Goal: Check status: Check status

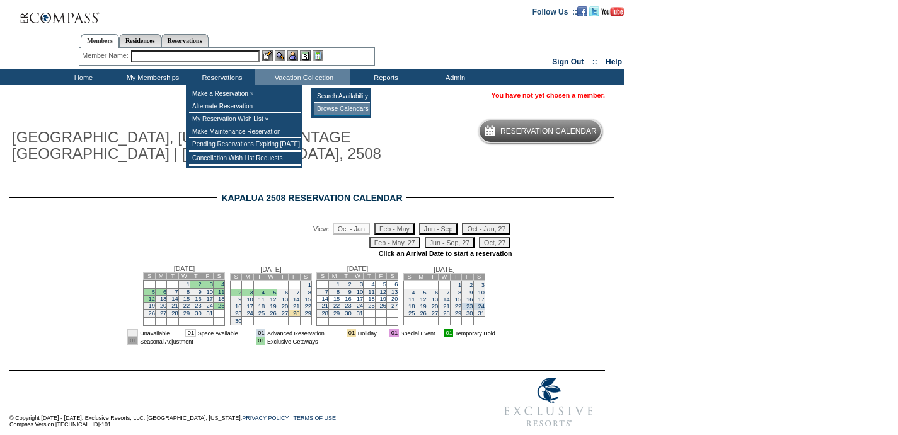
click at [357, 110] on td "Browse Calendars" at bounding box center [342, 109] width 56 height 13
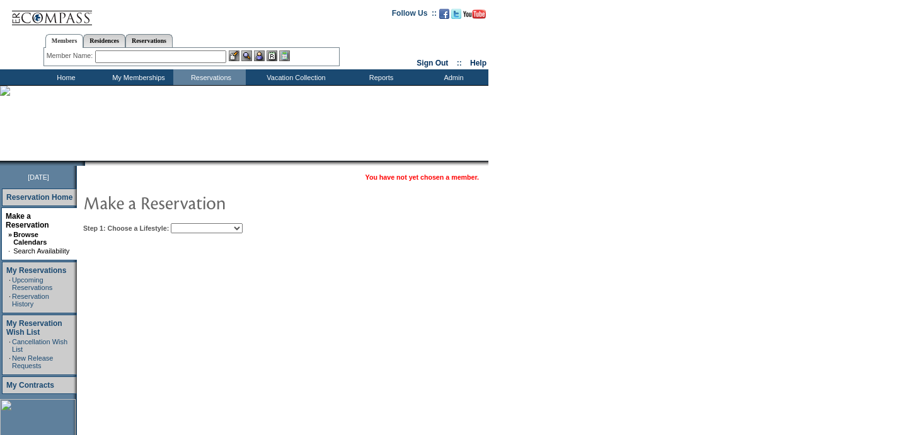
click at [225, 232] on select "Beach Leisure Metropolitan Mountain OIAL for Adventure OIAL for Couples OIAL fo…" at bounding box center [207, 228] width 72 height 10
select select "Beach"
click at [192, 223] on select "Beach Leisure Metropolitan Mountain OIAL for Adventure OIAL for Couples OIAL fo…" at bounding box center [207, 228] width 72 height 10
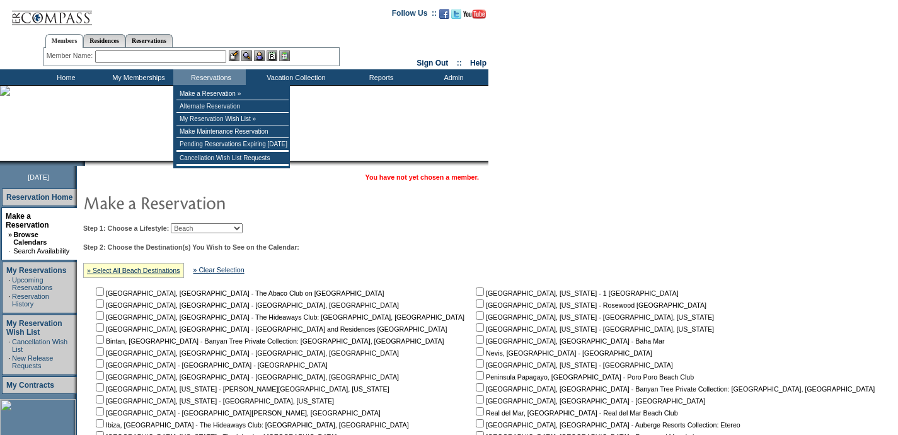
click at [197, 56] on input "text" at bounding box center [160, 56] width 131 height 13
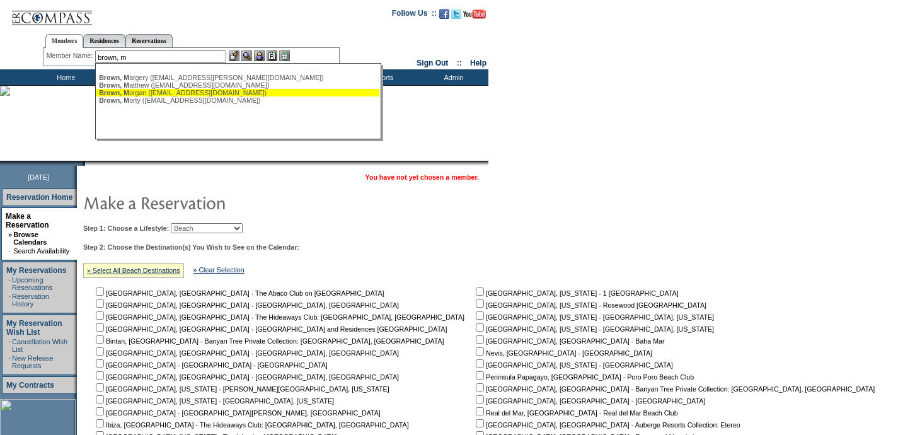
click at [205, 95] on div "Brown, M organ ([EMAIL_ADDRESS][DOMAIN_NAME])" at bounding box center [237, 93] width 277 height 8
type input "[PERSON_NAME] ([EMAIL_ADDRESS][DOMAIN_NAME])"
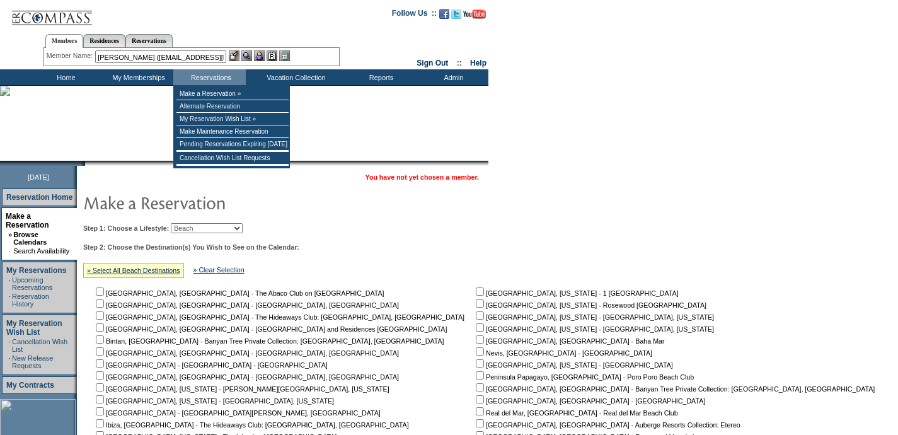
click at [251, 57] on img at bounding box center [246, 55] width 11 height 11
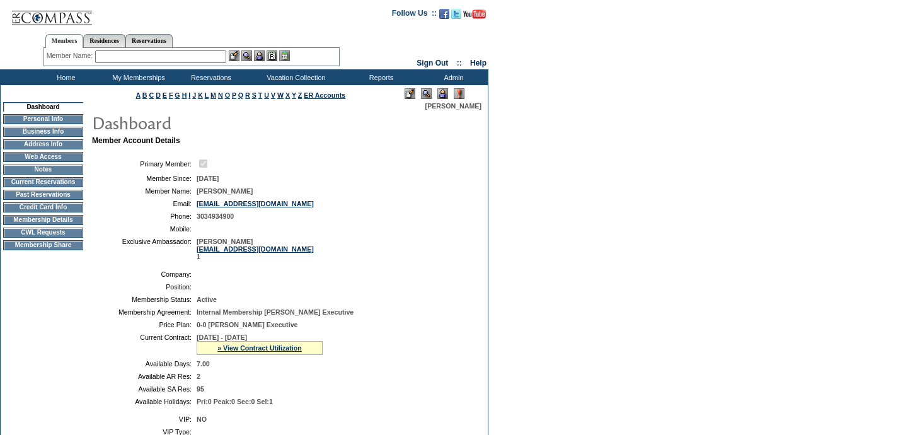
click at [48, 224] on td "Membership Details" at bounding box center [43, 220] width 80 height 10
